Goal: Transaction & Acquisition: Purchase product/service

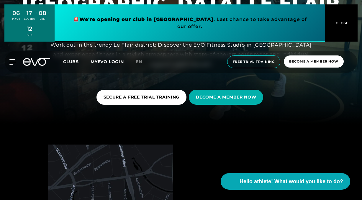
scroll to position [72, 0]
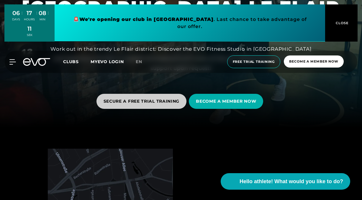
click at [169, 101] on font "SECURE A FREE TRIAL TRAINING" at bounding box center [141, 100] width 76 height 5
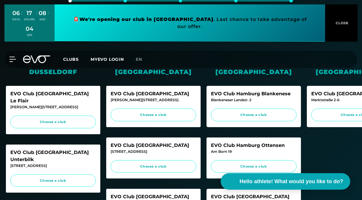
scroll to position [116, 0]
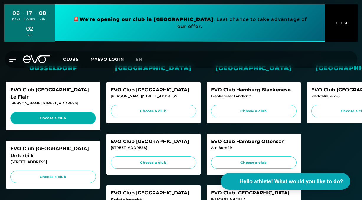
click at [65, 116] on font "Choose a club" at bounding box center [53, 118] width 26 height 4
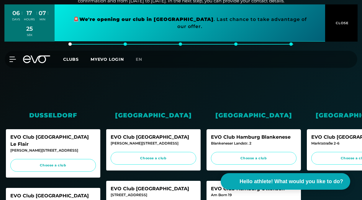
scroll to position [0, 0]
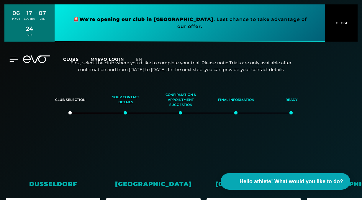
click at [11, 59] on icon at bounding box center [13, 59] width 9 height 5
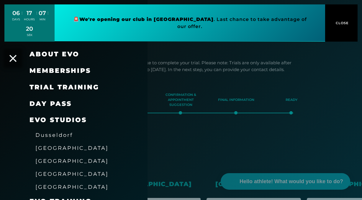
click at [79, 72] on font "Memberships" at bounding box center [59, 71] width 61 height 8
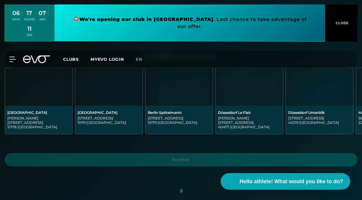
scroll to position [0, 1]
click at [251, 101] on img at bounding box center [247, 87] width 67 height 38
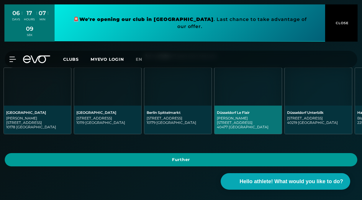
click at [199, 157] on span "Further" at bounding box center [181, 160] width 338 height 6
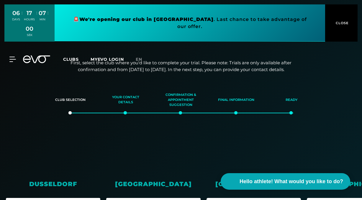
click at [342, 25] on span "CLOSE" at bounding box center [341, 22] width 14 height 5
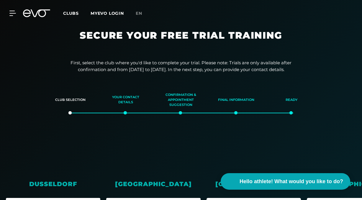
click at [16, 11] on div "MyEVO Login About EVO Memberships Trial training DAY PASS EVO Studios Dusseldor…" at bounding box center [9, 13] width 21 height 5
click at [15, 12] on icon at bounding box center [13, 13] width 9 height 5
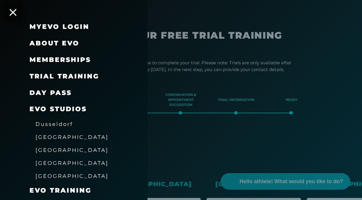
scroll to position [11, 0]
click at [51, 57] on font "Memberships" at bounding box center [59, 60] width 61 height 8
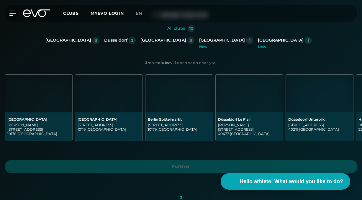
scroll to position [126, 0]
click at [240, 107] on img at bounding box center [248, 94] width 67 height 38
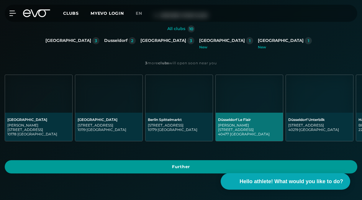
click at [188, 165] on font "Further" at bounding box center [181, 166] width 18 height 5
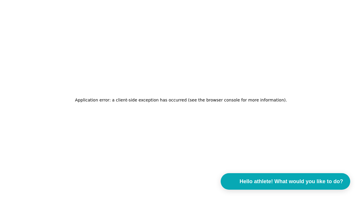
scroll to position [0, 0]
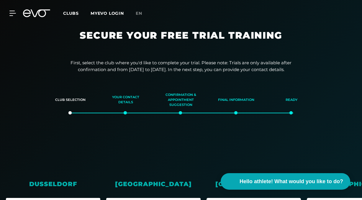
click at [127, 104] on font "Your contact details" at bounding box center [125, 100] width 40 height 10
click at [139, 14] on font "en" at bounding box center [139, 13] width 6 height 5
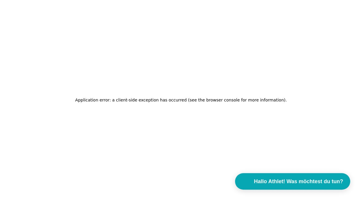
click at [139, 58] on div "Application error: a client-side exception has occurred (see the browser consol…" at bounding box center [181, 100] width 362 height 200
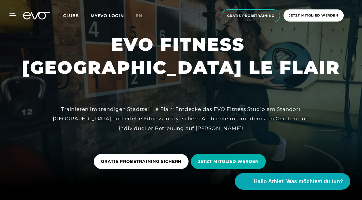
scroll to position [11, 0]
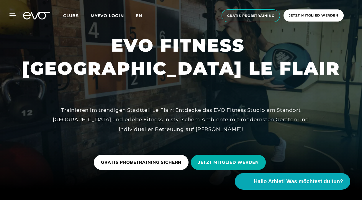
click at [141, 16] on span "en" at bounding box center [139, 15] width 6 height 5
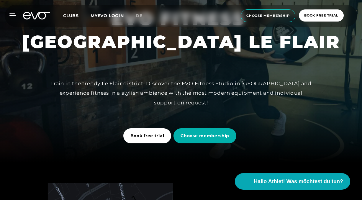
scroll to position [41, 0]
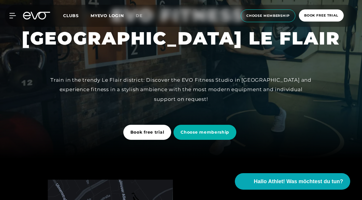
click at [202, 140] on link "Choose membership" at bounding box center [205, 132] width 65 height 24
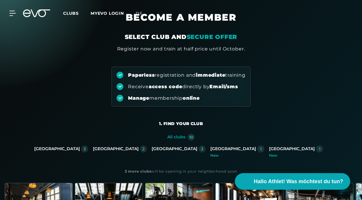
scroll to position [19, 0]
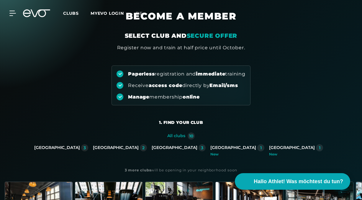
click at [137, 145] on div "[GEOGRAPHIC_DATA]" at bounding box center [116, 147] width 46 height 5
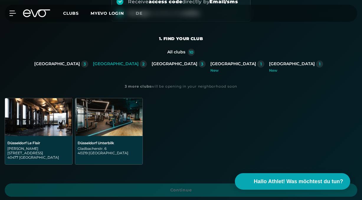
scroll to position [103, 0]
click at [48, 129] on img at bounding box center [38, 117] width 67 height 38
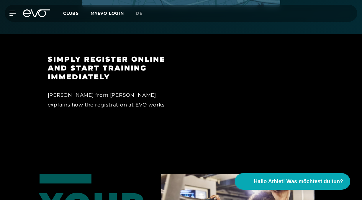
scroll to position [446, 0]
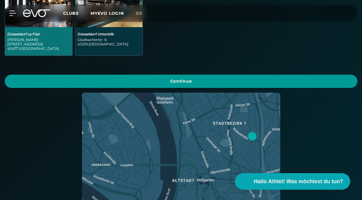
click at [201, 78] on span "Continue" at bounding box center [181, 81] width 338 height 6
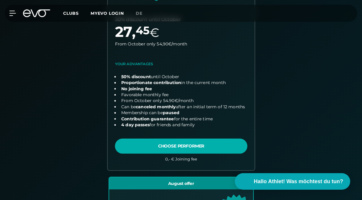
scroll to position [208, 0]
click at [182, 147] on link "choose plan" at bounding box center [181, 66] width 147 height 208
